Goal: Task Accomplishment & Management: Complete application form

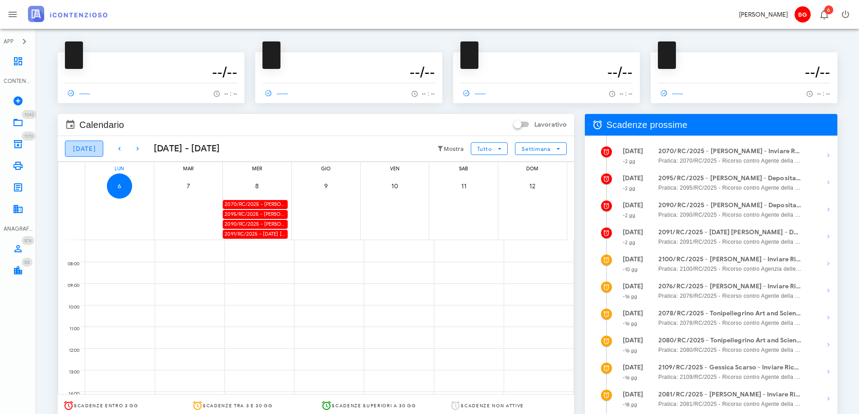
click at [75, 150] on span "Oggi" at bounding box center [84, 149] width 23 height 8
click at [21, 61] on icon at bounding box center [18, 61] width 11 height 11
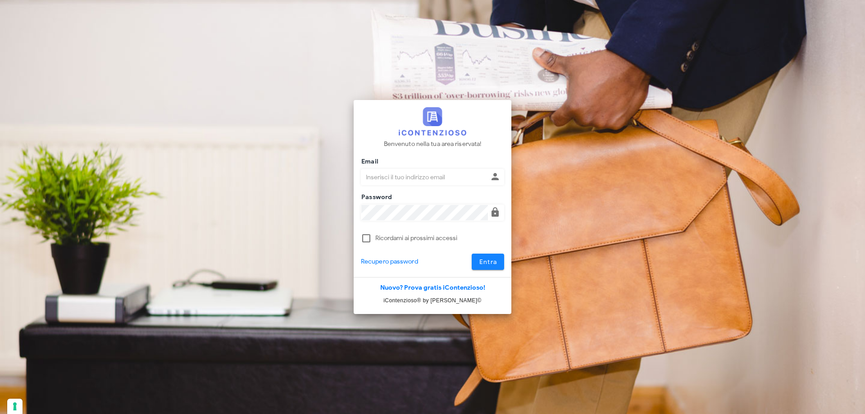
type input "[EMAIL_ADDRESS][DOMAIN_NAME]"
click at [482, 266] on button "Entra" at bounding box center [488, 262] width 33 height 16
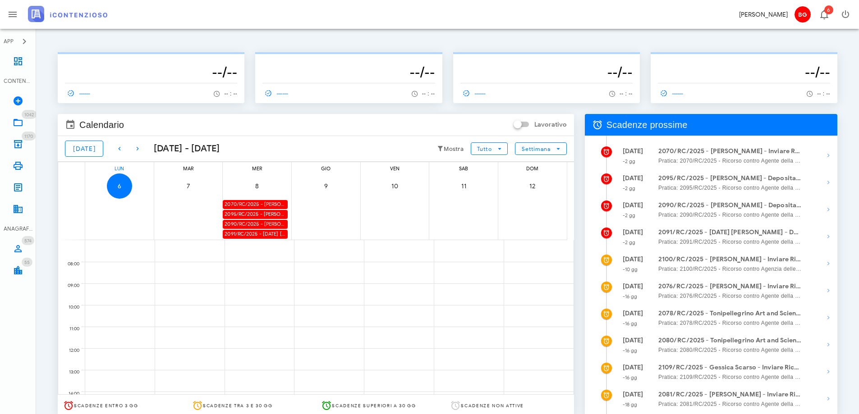
click at [251, 215] on div "2095/RC/2025 - Maria Lissandrello - Deposita la Costituzione in Giudizio" at bounding box center [255, 214] width 65 height 9
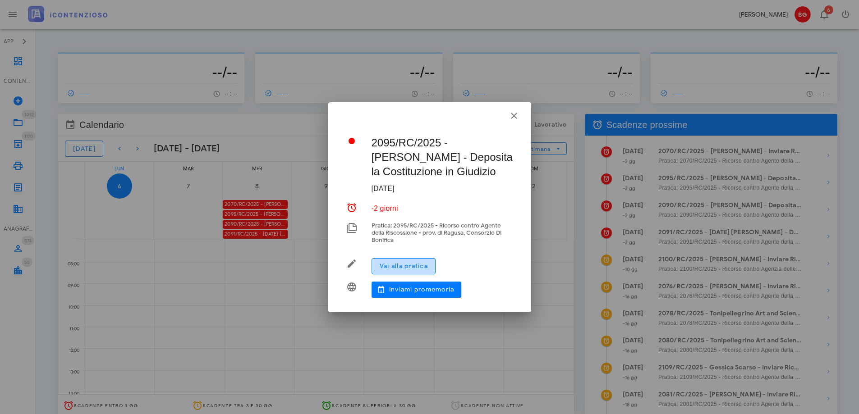
click at [425, 261] on button "Vai alla pratica" at bounding box center [403, 266] width 64 height 16
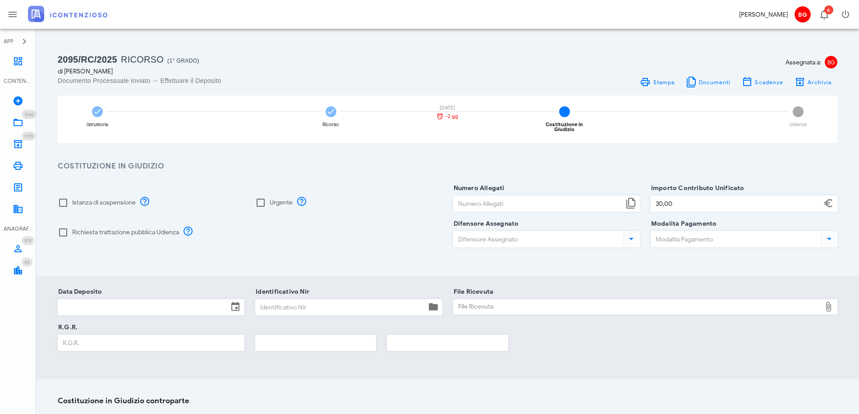
click at [554, 201] on input "Numero Allegati" at bounding box center [538, 203] width 170 height 15
type input "6"
click at [67, 230] on div at bounding box center [62, 232] width 15 height 15
checkbox input "true"
click at [510, 240] on input "Difensore Assegnato" at bounding box center [537, 239] width 168 height 15
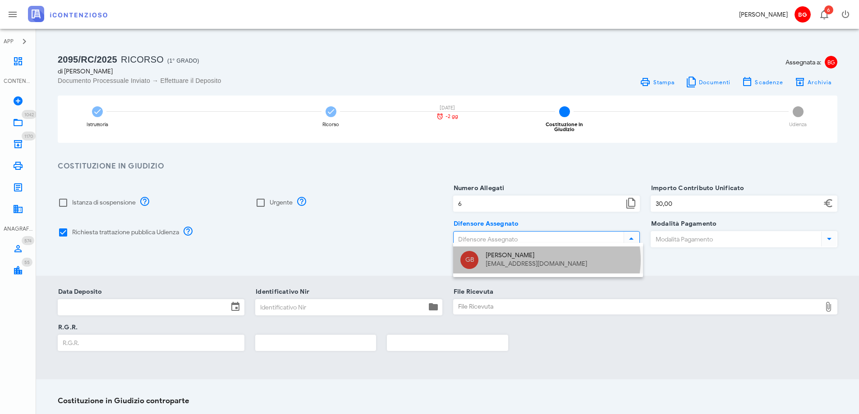
click at [487, 267] on div "[EMAIL_ADDRESS][DOMAIN_NAME]" at bounding box center [560, 265] width 150 height 8
type input "[PERSON_NAME]"
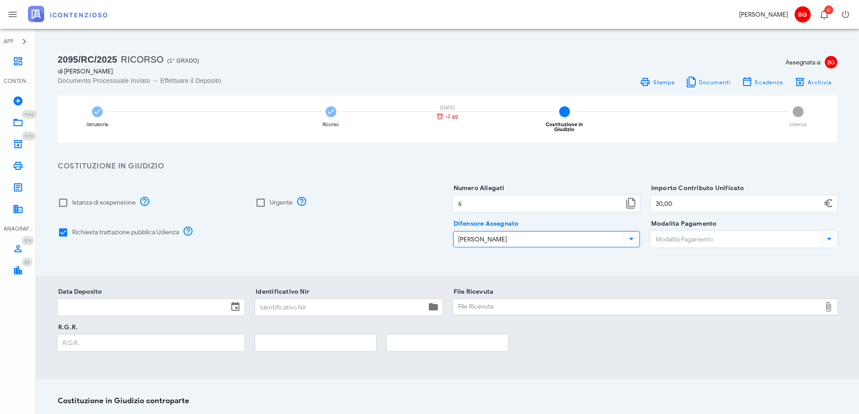
click at [702, 241] on input "Modalità Pagamento" at bounding box center [735, 239] width 168 height 15
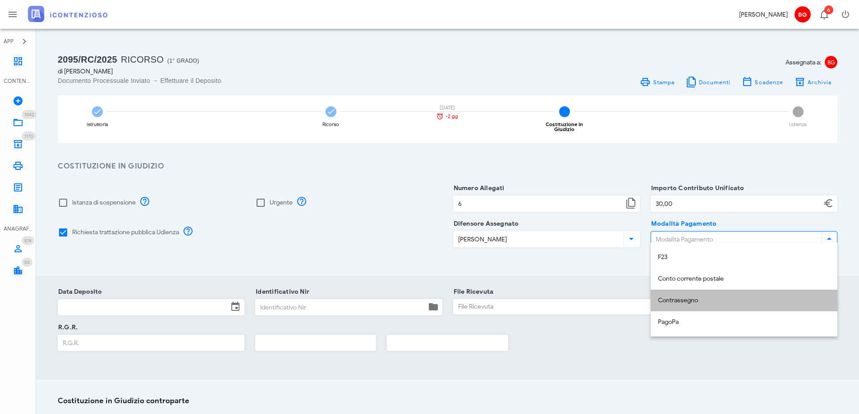
click at [702, 297] on div "Contrassegno" at bounding box center [744, 301] width 172 height 8
type input "Contrassegno"
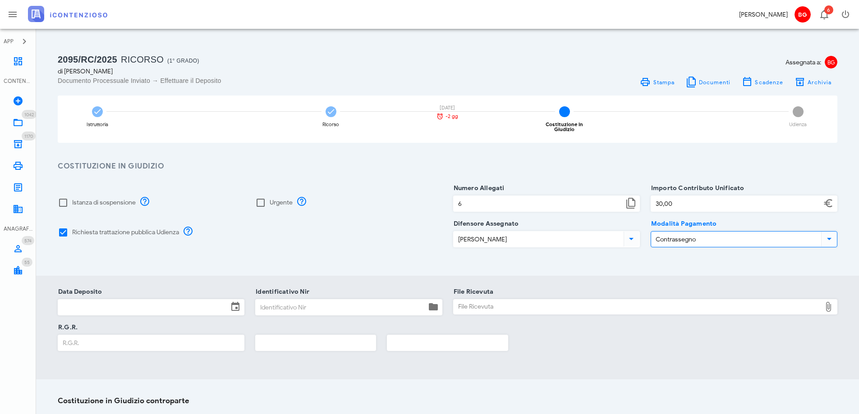
click at [155, 305] on input "Data Deposito" at bounding box center [143, 307] width 170 height 15
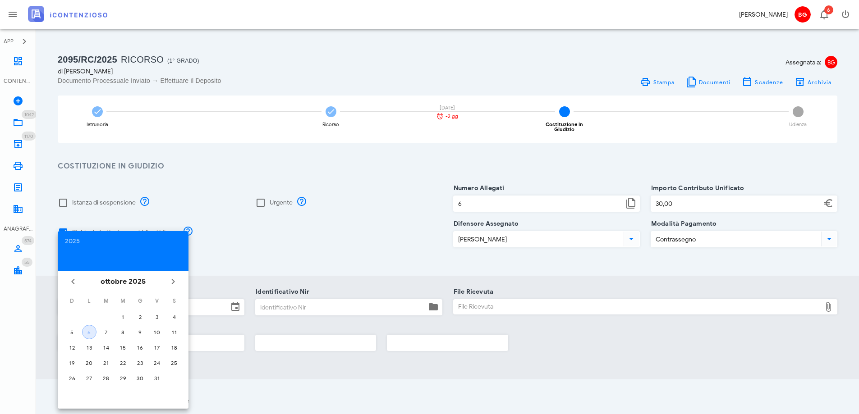
click at [92, 333] on div "6" at bounding box center [89, 332] width 14 height 7
type input "[DATE]"
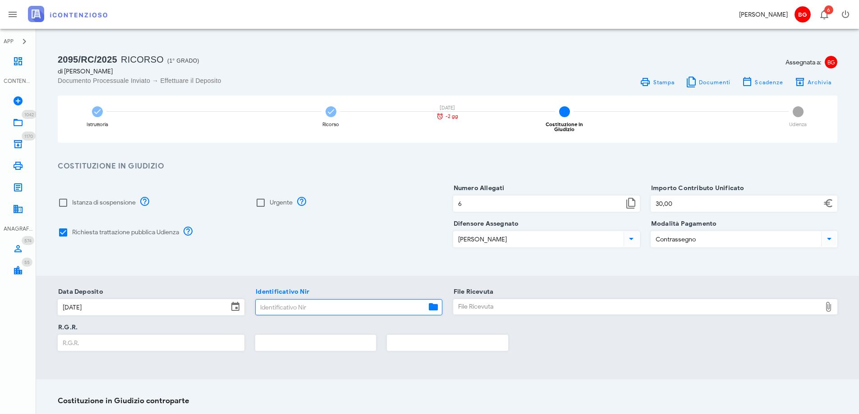
paste input "25100612353957781"
type input "25100612353957781"
click at [485, 302] on div "File Ricevuta" at bounding box center [637, 307] width 368 height 14
type input "C:\fakepath\RGR.pdf"
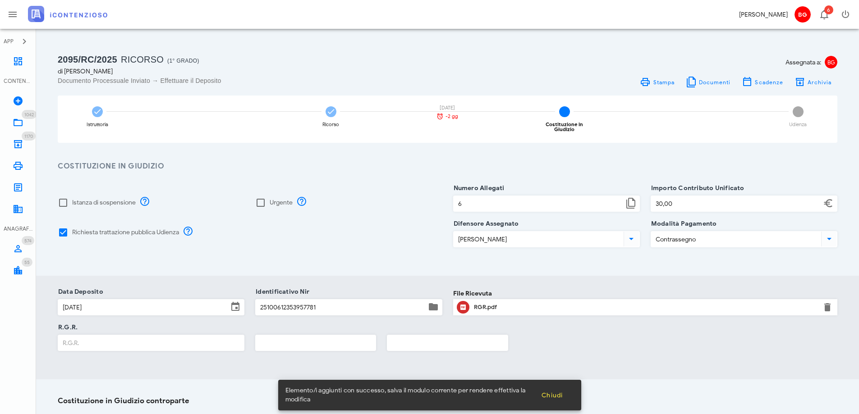
click at [184, 341] on input "R.G.R." at bounding box center [151, 342] width 186 height 15
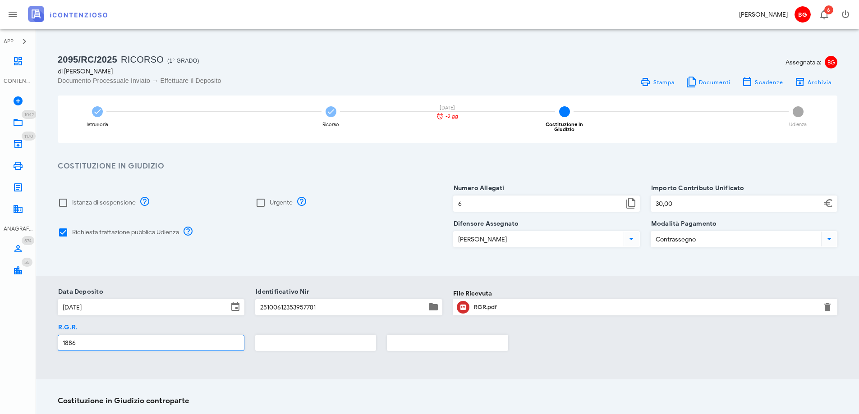
type input "1886"
click at [308, 338] on input "text" at bounding box center [316, 342] width 120 height 15
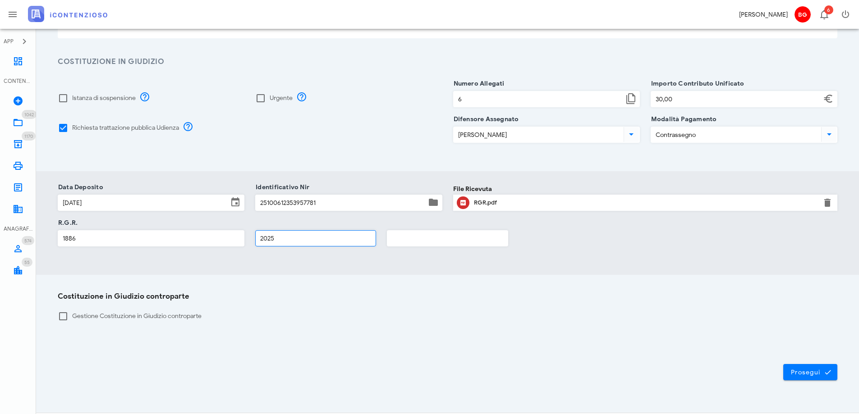
scroll to position [119, 0]
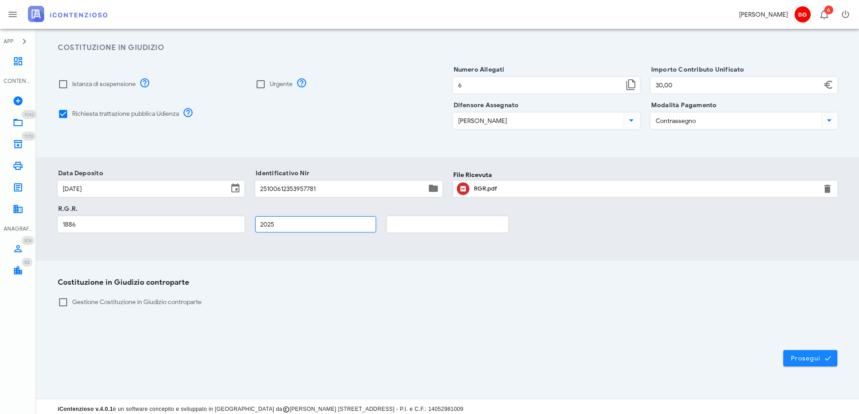
type input "2025"
click at [811, 361] on button "Prosegui" at bounding box center [810, 358] width 54 height 16
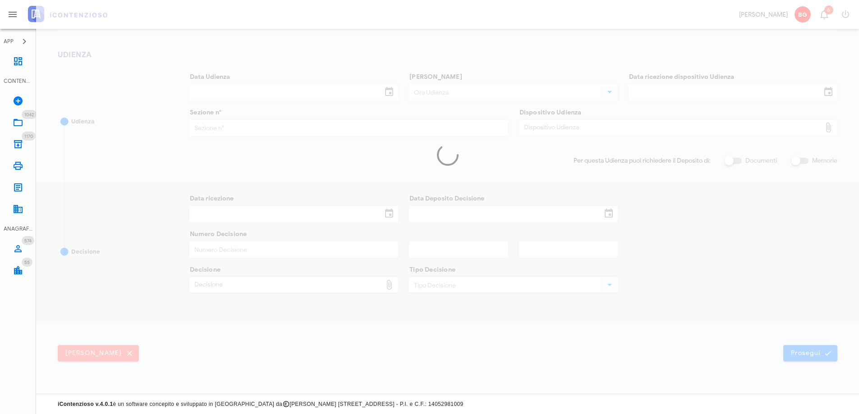
scroll to position [112, 0]
